Goal: Information Seeking & Learning: Learn about a topic

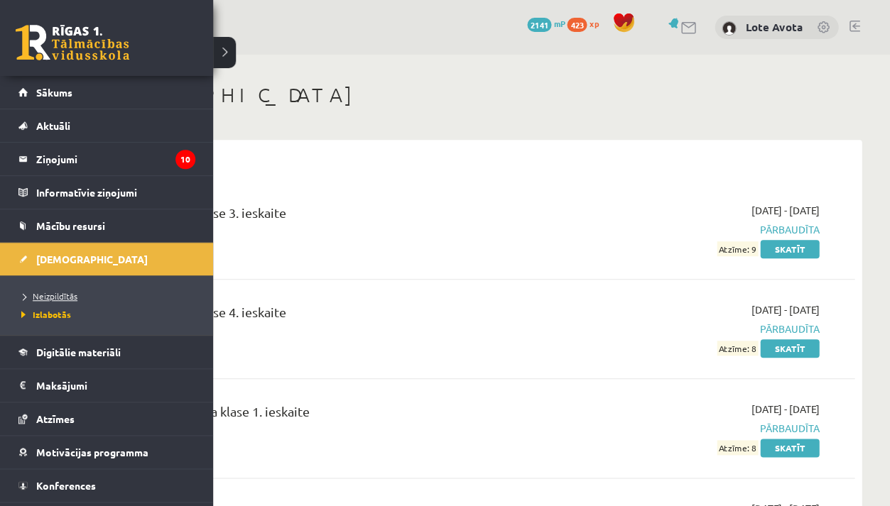
click at [84, 295] on link "Neizpildītās" at bounding box center [108, 296] width 181 height 13
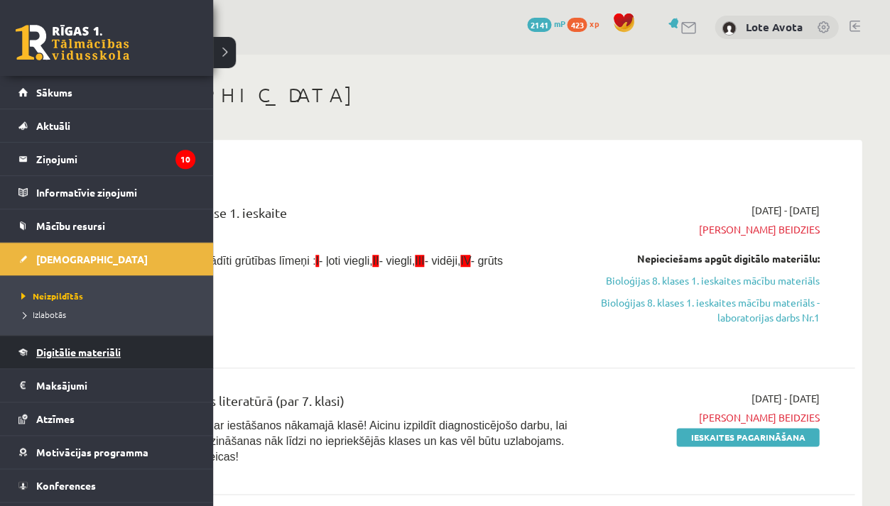
click at [89, 351] on span "Digitālie materiāli" at bounding box center [78, 352] width 84 height 13
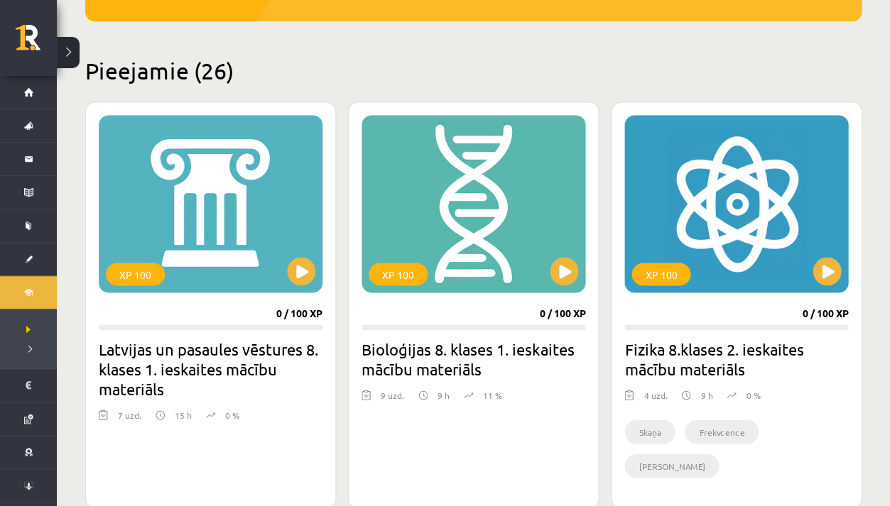
scroll to position [305, 0]
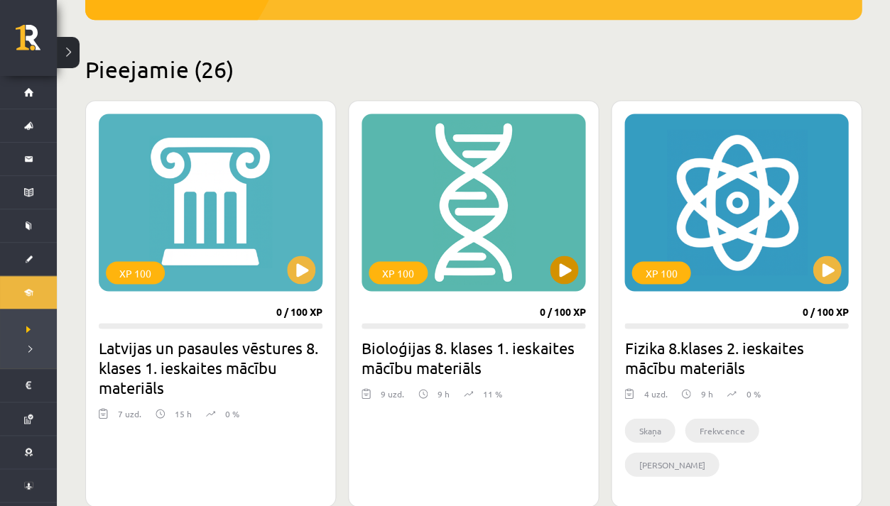
click at [576, 273] on button at bounding box center [564, 270] width 28 height 28
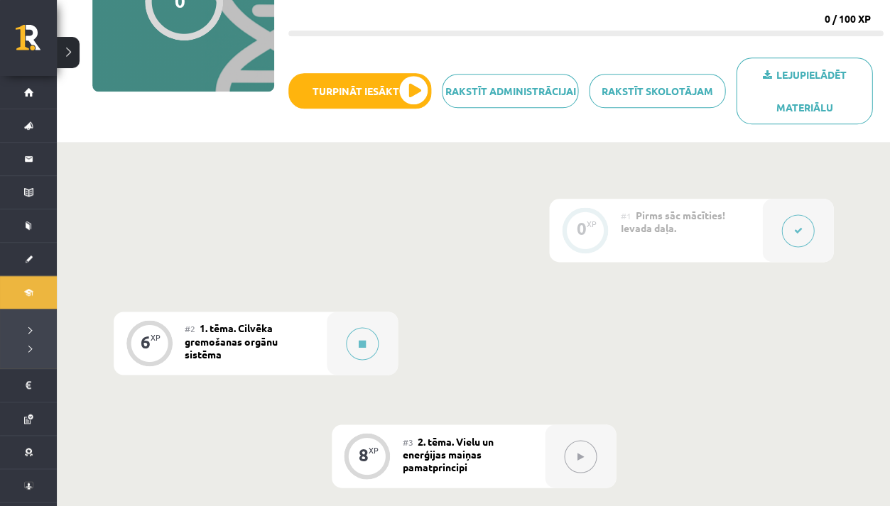
scroll to position [202, 0]
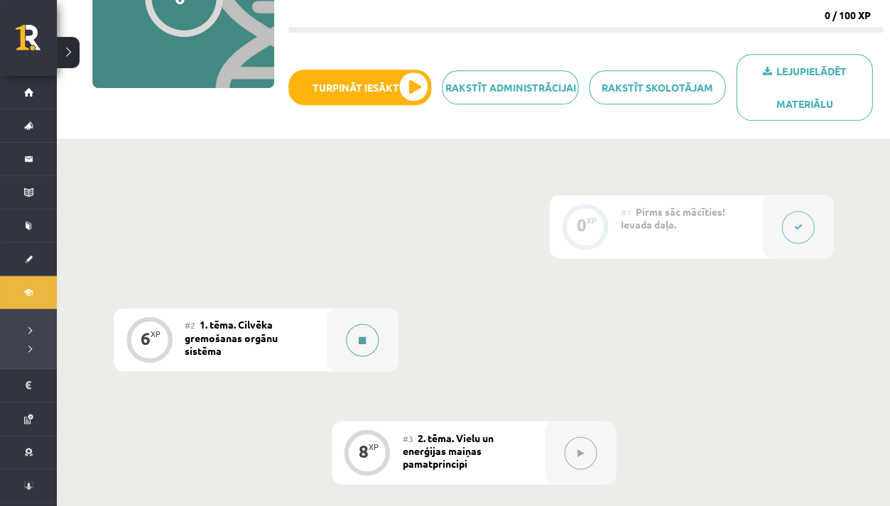
click at [361, 329] on button at bounding box center [362, 340] width 33 height 33
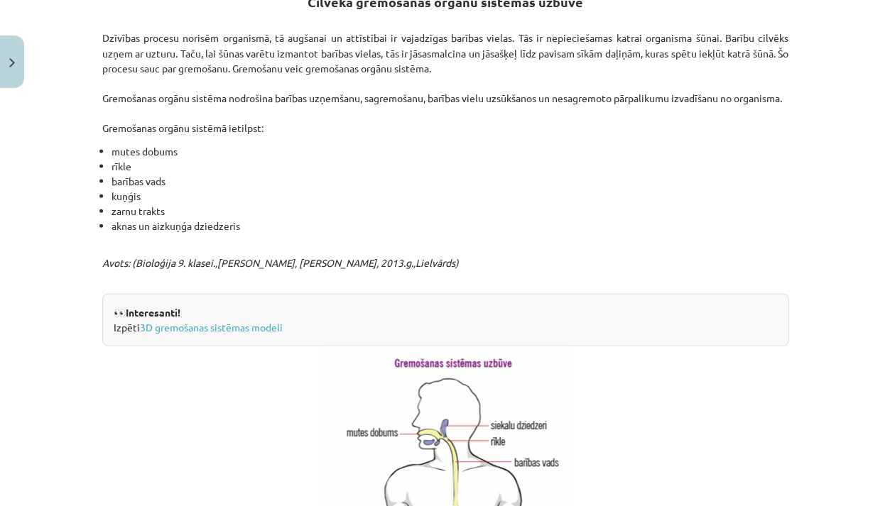
scroll to position [435, 0]
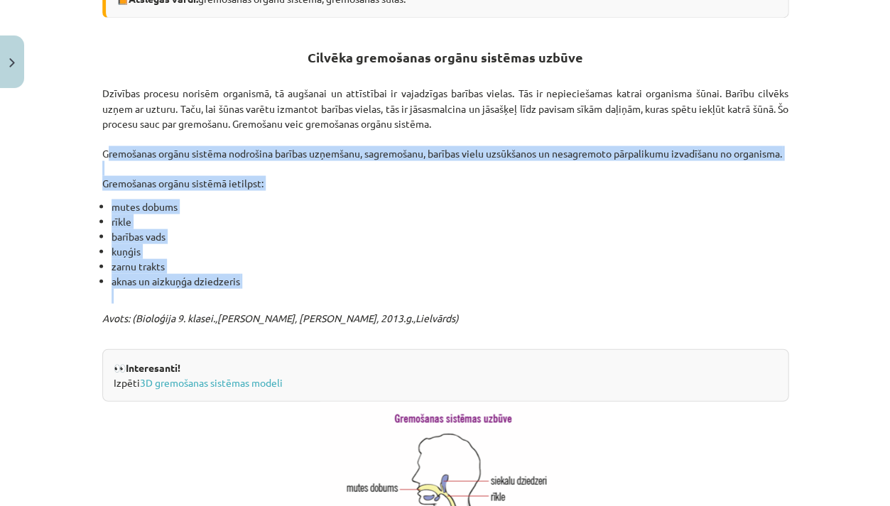
drag, startPoint x: 99, startPoint y: 151, endPoint x: 128, endPoint y: 305, distance: 157.4
copy div "Gremošanas orgānu sistēma nodrošina barības uzņemšanu, sagremošanu, barības vie…"
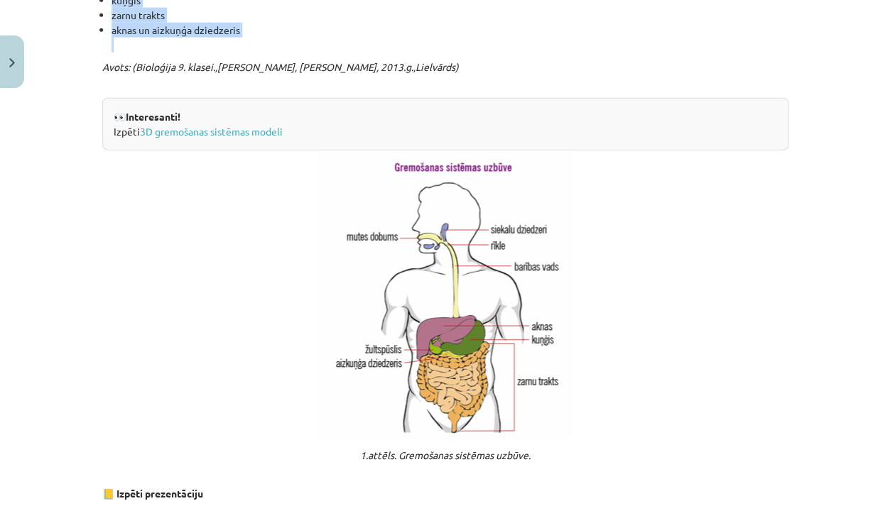
scroll to position [699, 0]
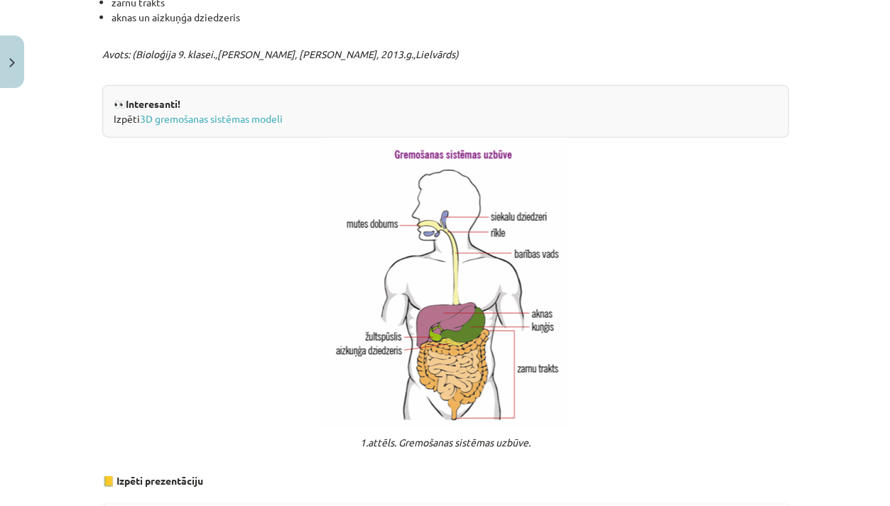
drag, startPoint x: 313, startPoint y: 174, endPoint x: 501, endPoint y: 293, distance: 222.4
click at [501, 293] on p at bounding box center [445, 282] width 686 height 289
click at [279, 310] on p at bounding box center [445, 282] width 686 height 289
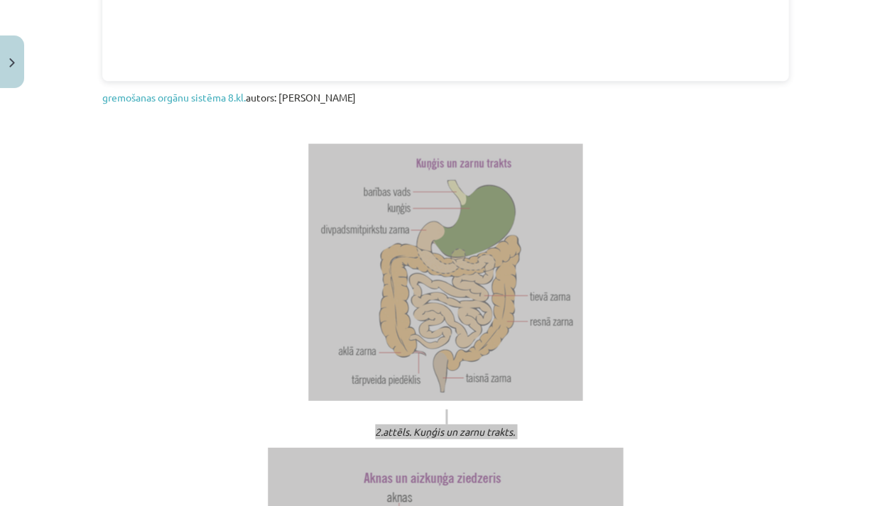
scroll to position [1541, 0]
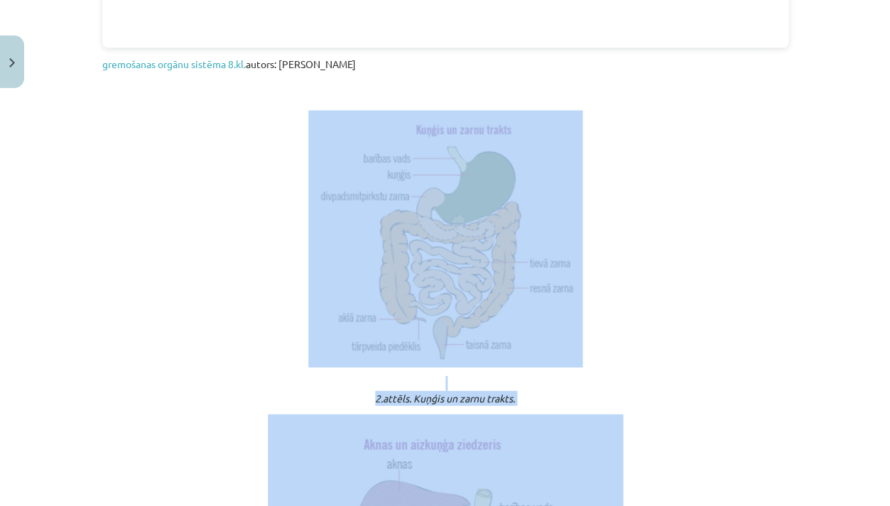
click at [238, 151] on p at bounding box center [445, 238] width 686 height 257
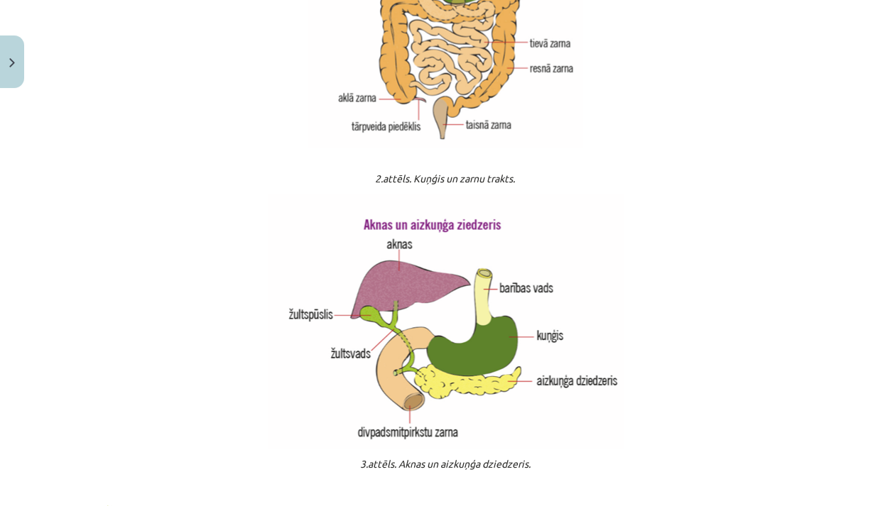
scroll to position [1788, 0]
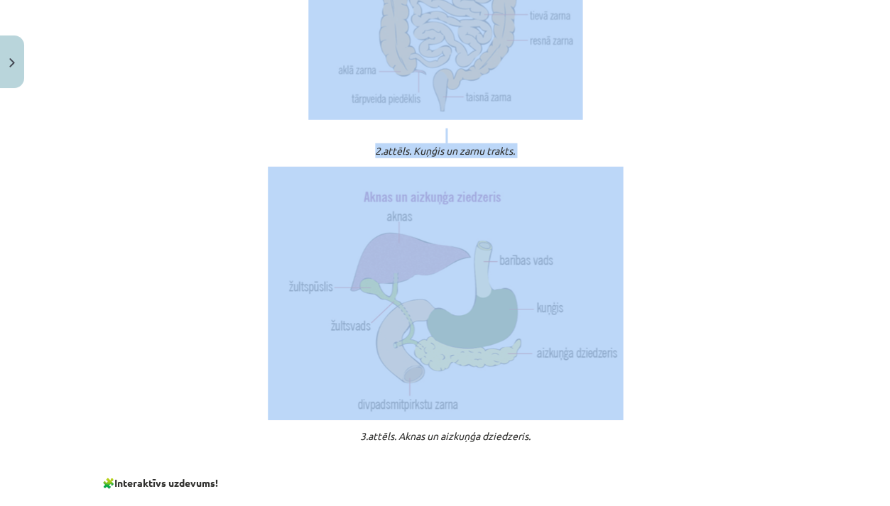
drag, startPoint x: 237, startPoint y: 123, endPoint x: 503, endPoint y: 363, distance: 358.4
copy div "2.attēls. Kuņģis un zarnu trakts."
